Goal: Task Accomplishment & Management: Complete application form

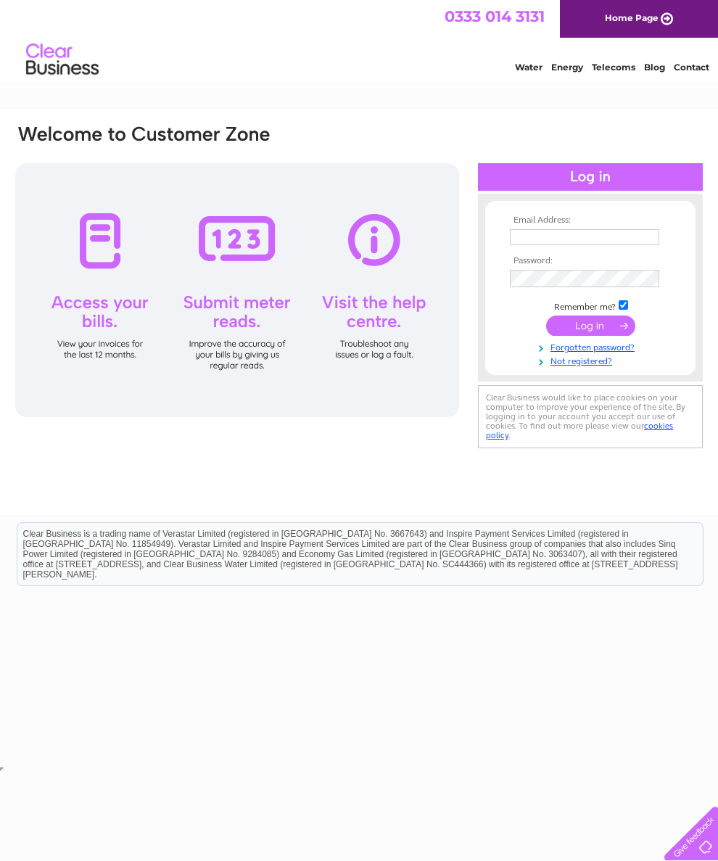
click at [606, 367] on link "Not registered?" at bounding box center [592, 360] width 165 height 14
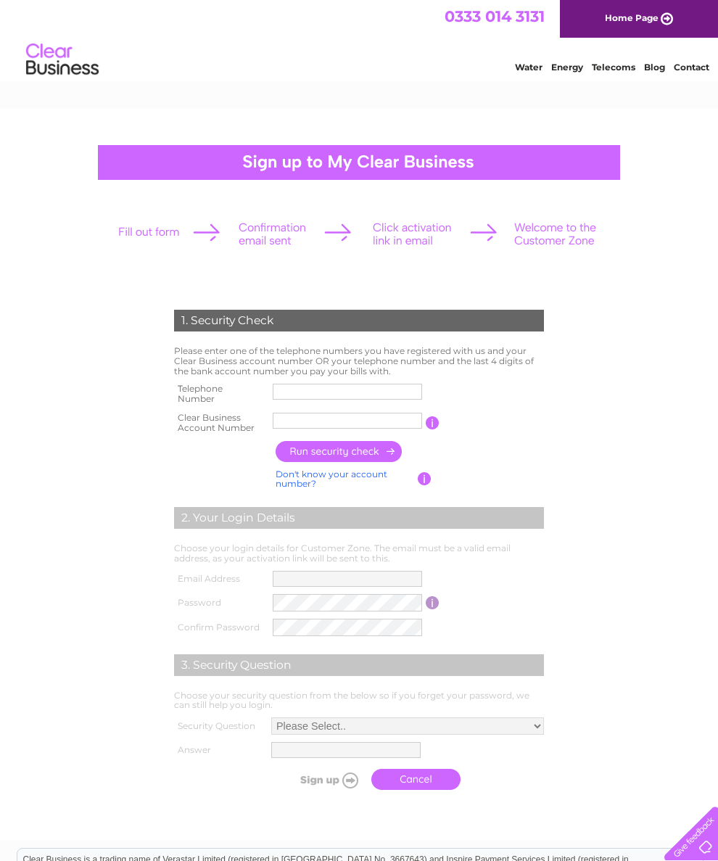
click at [335, 394] on input "text" at bounding box center [347, 392] width 149 height 16
type input "07787563508"
click at [377, 429] on input "text" at bounding box center [347, 421] width 149 height 16
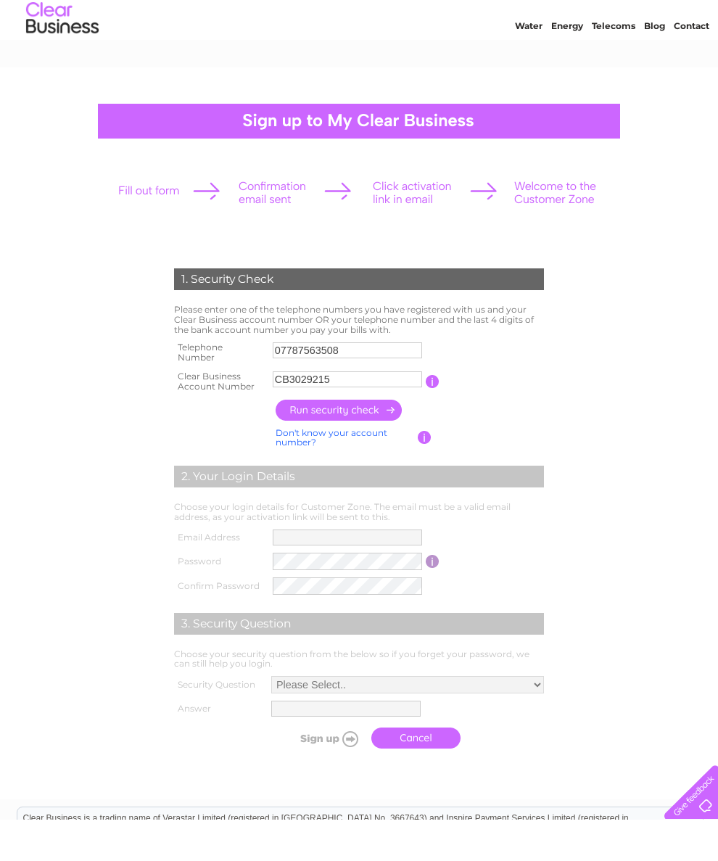
scroll to position [42, 0]
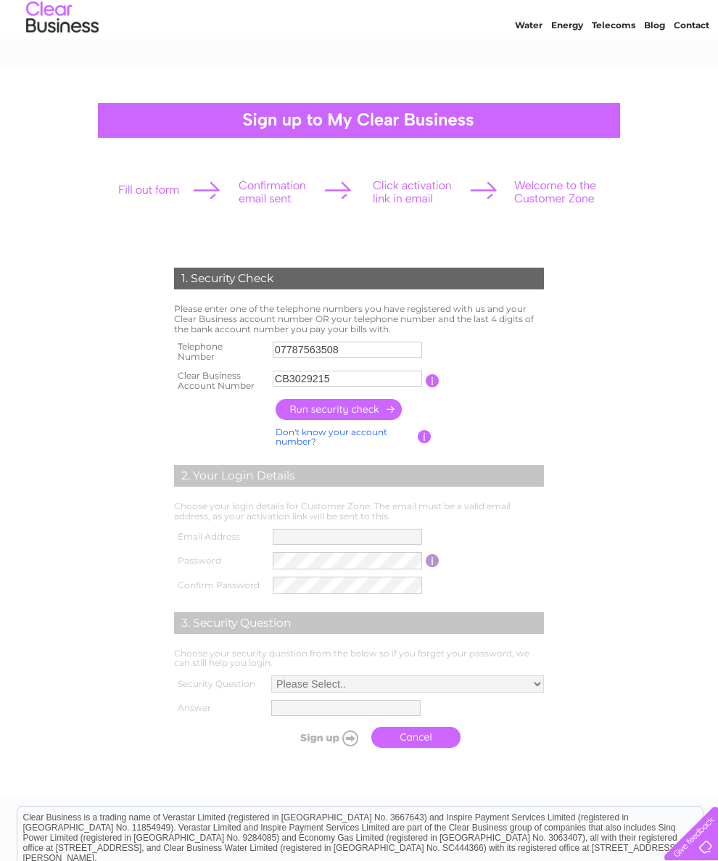
click at [358, 416] on input "button" at bounding box center [340, 409] width 128 height 21
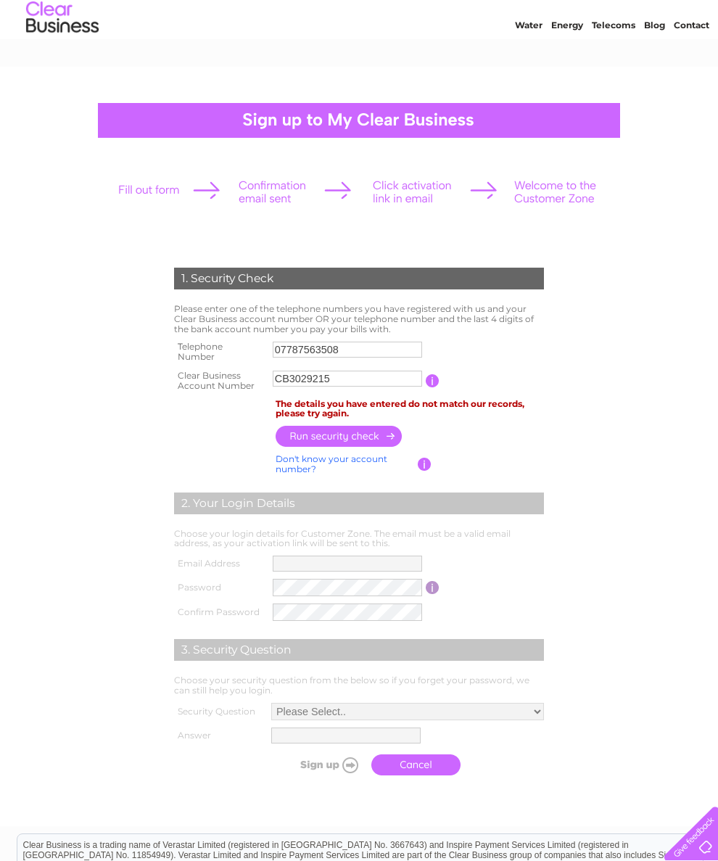
click at [374, 386] on input "CB3029215" at bounding box center [347, 379] width 149 height 16
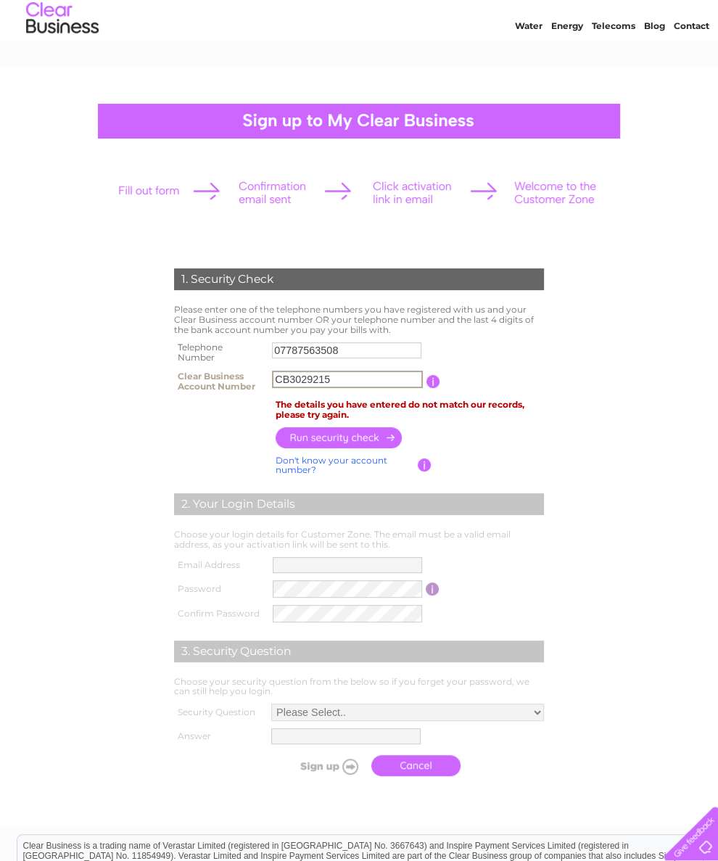
click at [353, 443] on input "button" at bounding box center [340, 437] width 128 height 21
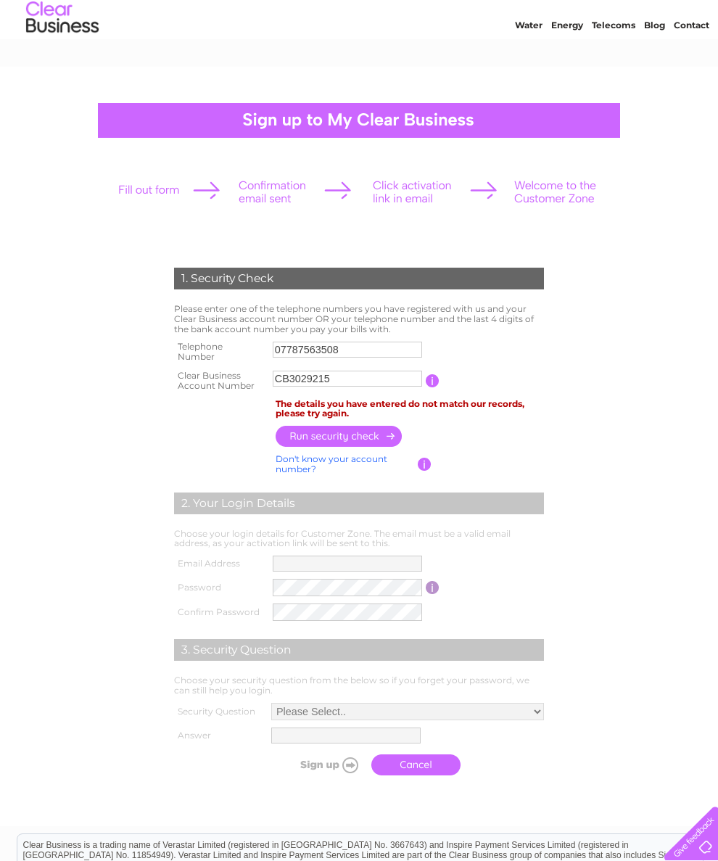
click at [371, 387] on input "CB3029215" at bounding box center [347, 379] width 149 height 16
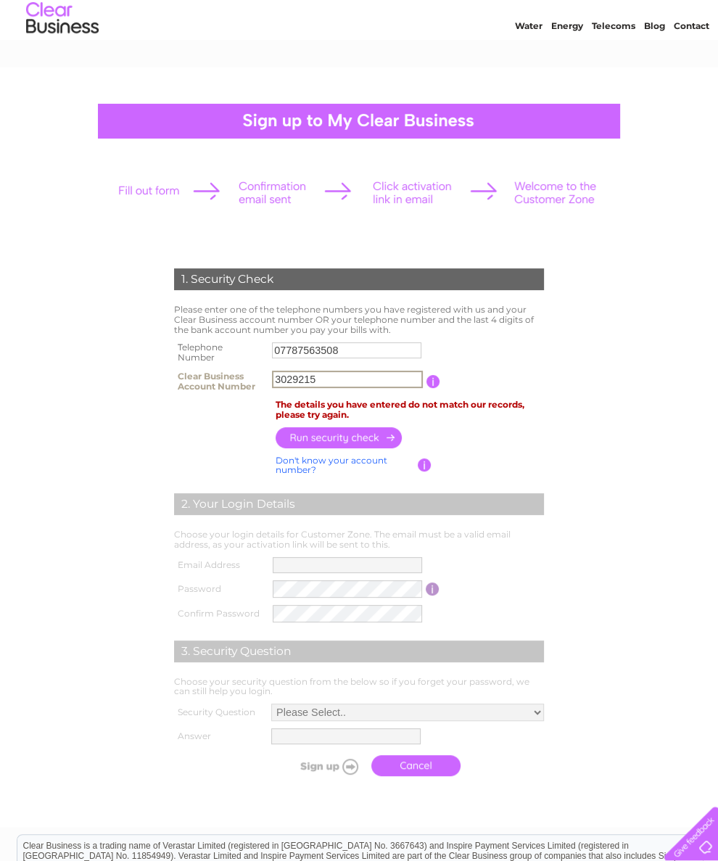
click at [360, 383] on input "3029215" at bounding box center [347, 379] width 151 height 17
type input "30292153"
click at [426, 381] on input "button" at bounding box center [433, 381] width 14 height 13
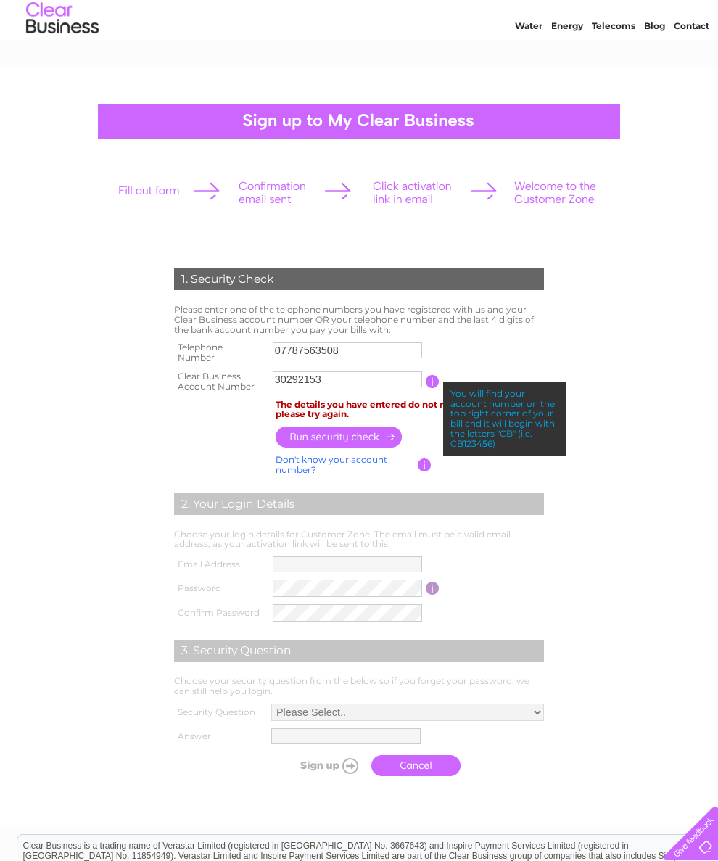
click at [350, 442] on input "button" at bounding box center [340, 436] width 128 height 21
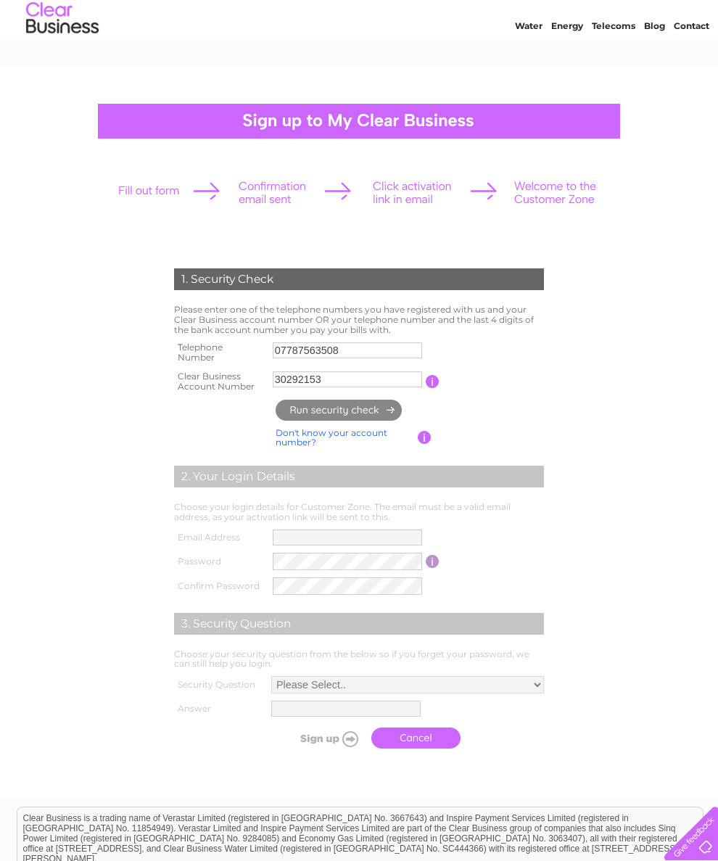
scroll to position [42, 0]
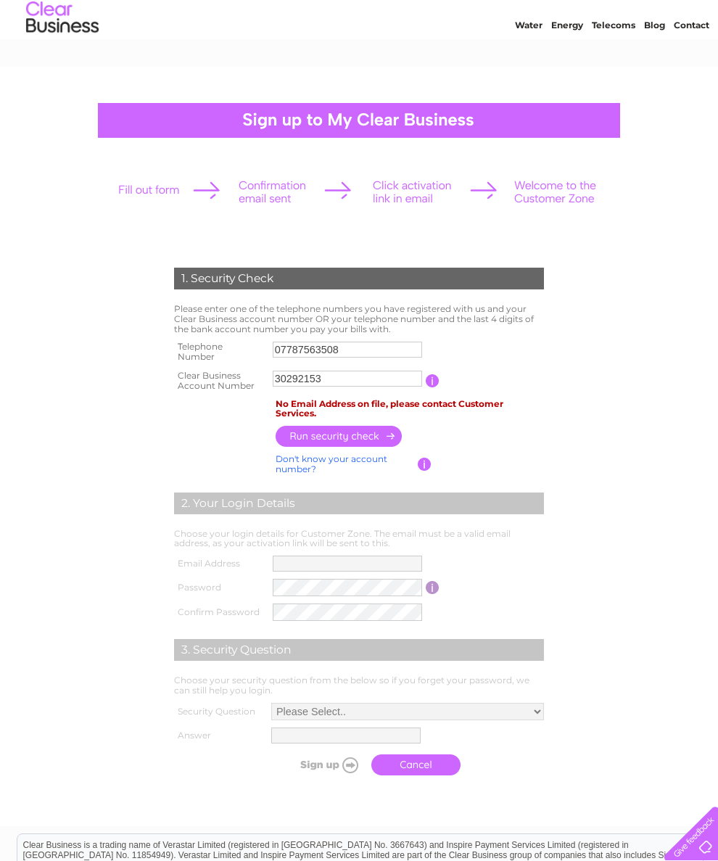
click at [515, 22] on link "Water" at bounding box center [529, 25] width 28 height 11
